Goal: Find specific page/section: Find specific page/section

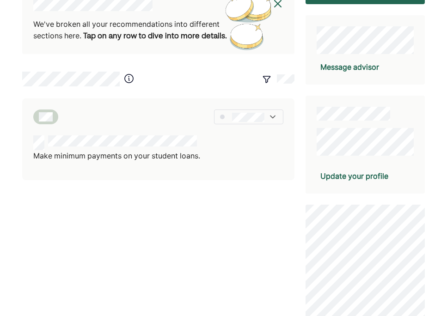
scroll to position [163, 0]
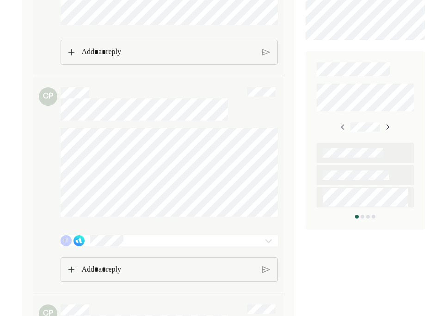
scroll to position [488, 0]
click at [151, 239] on div "LT" at bounding box center [152, 239] width 182 height 11
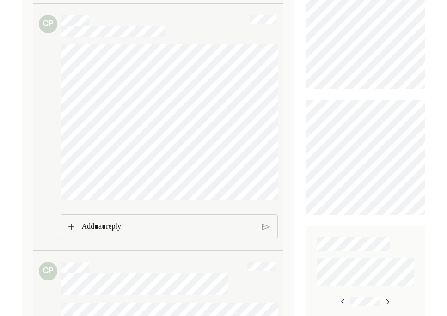
scroll to position [0, 0]
